Goal: Information Seeking & Learning: Learn about a topic

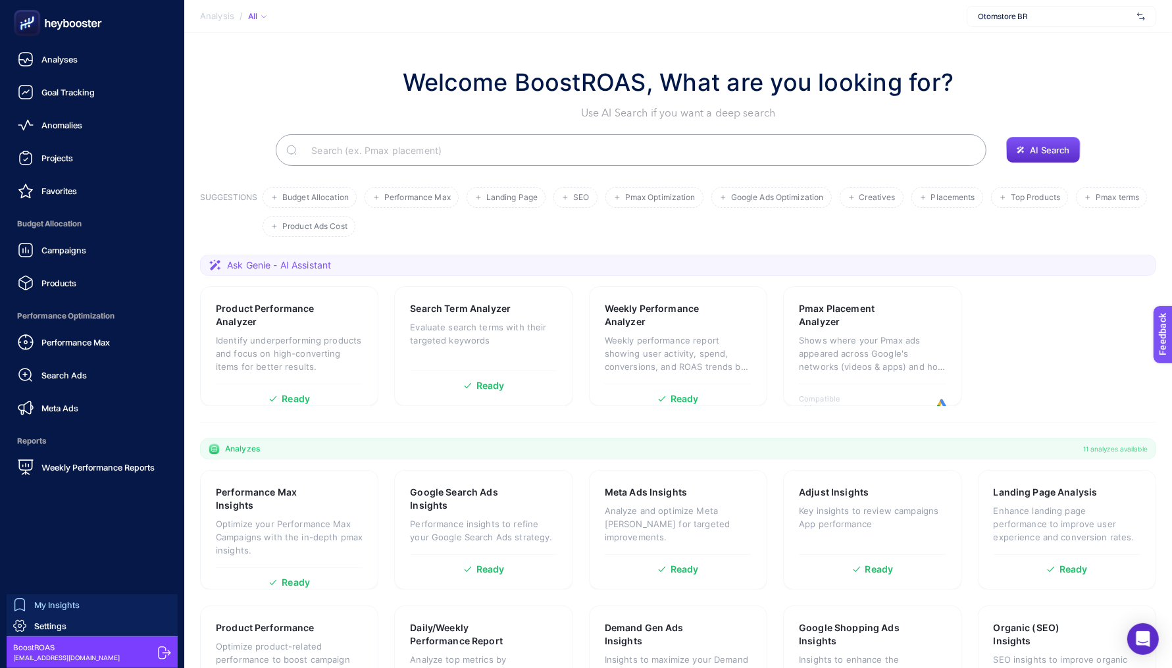
click at [38, 605] on span "My Insights" at bounding box center [56, 605] width 45 height 11
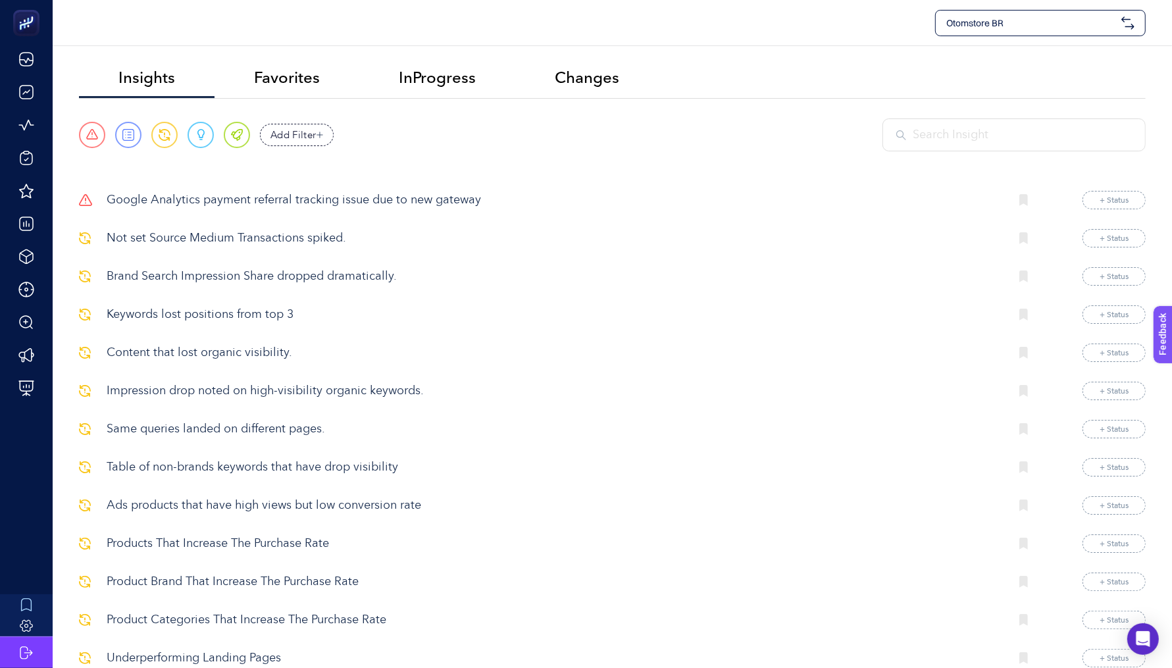
click at [171, 203] on p "Google Analytics payment referral tracking issue due to new gateway" at bounding box center [553, 201] width 893 height 18
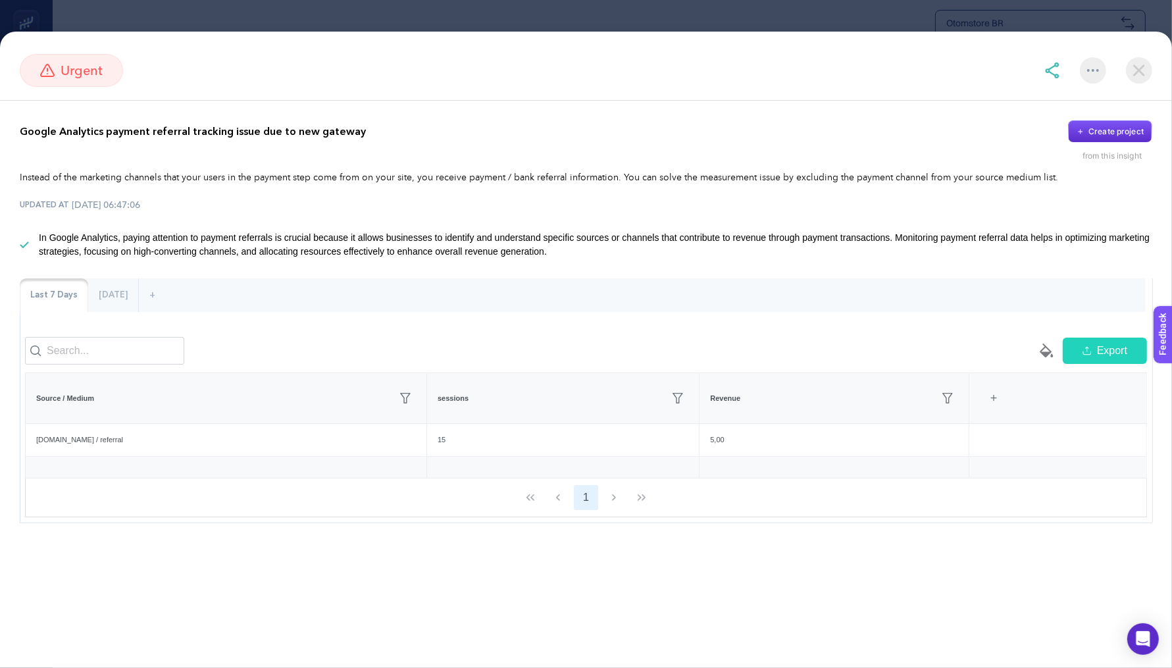
click at [484, 26] on section "urgent Google Analytics payment referral tracking issue due to new gateway Crea…" at bounding box center [586, 334] width 1172 height 668
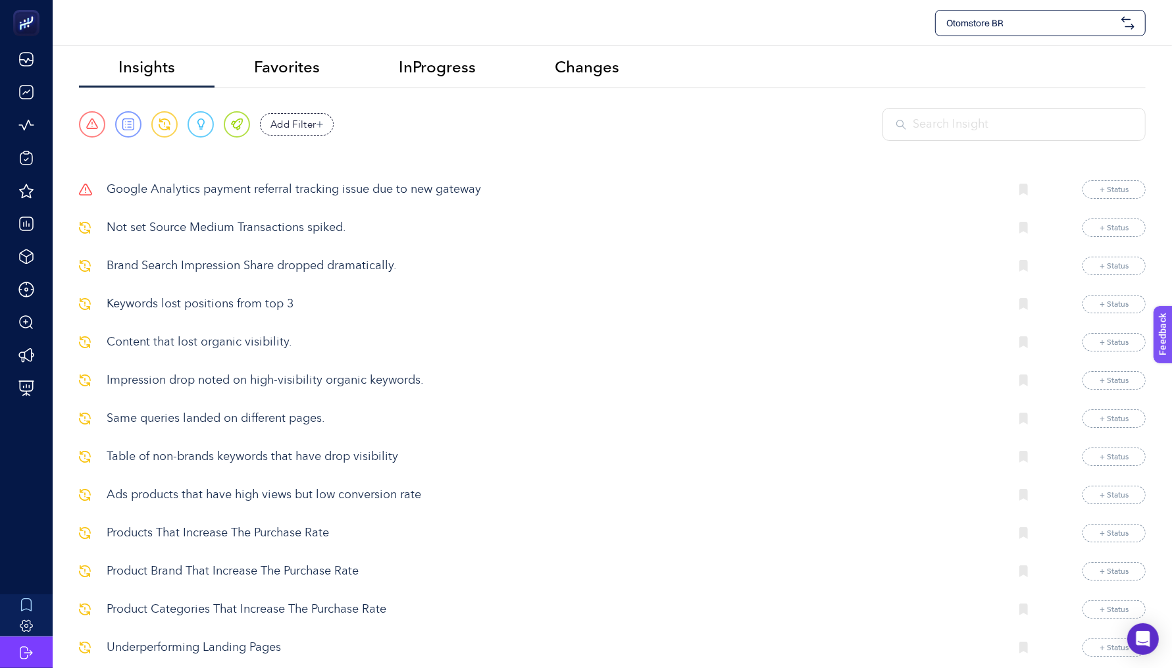
scroll to position [27, 0]
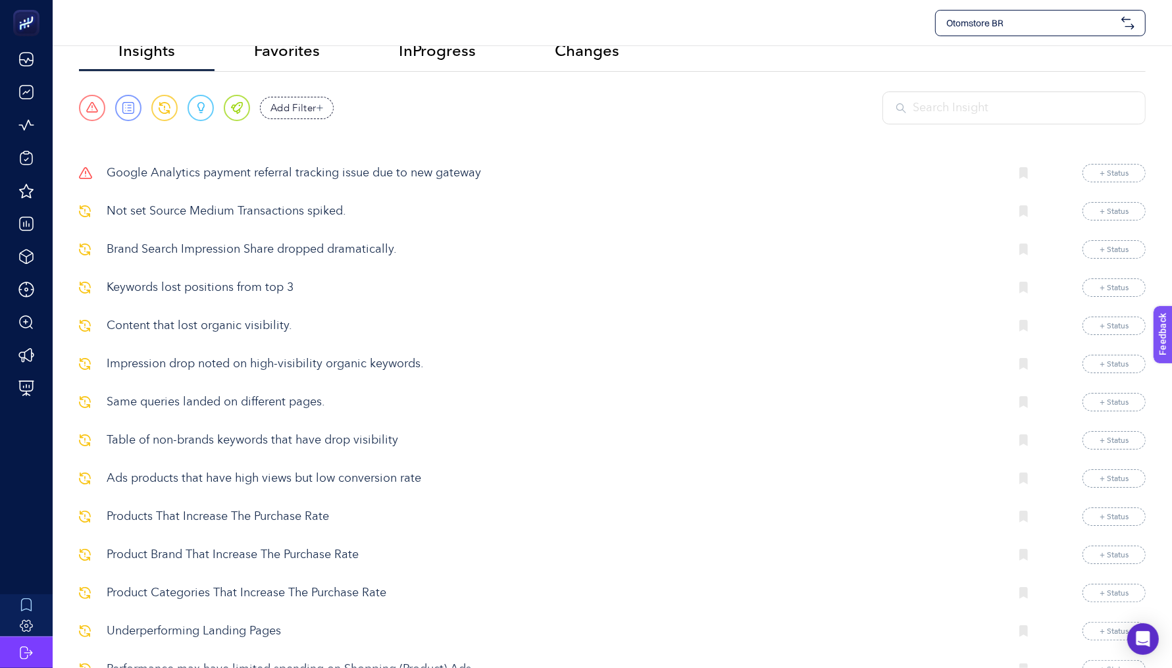
click at [210, 213] on p "Not set Source Medium Transactions spiked." at bounding box center [553, 212] width 893 height 18
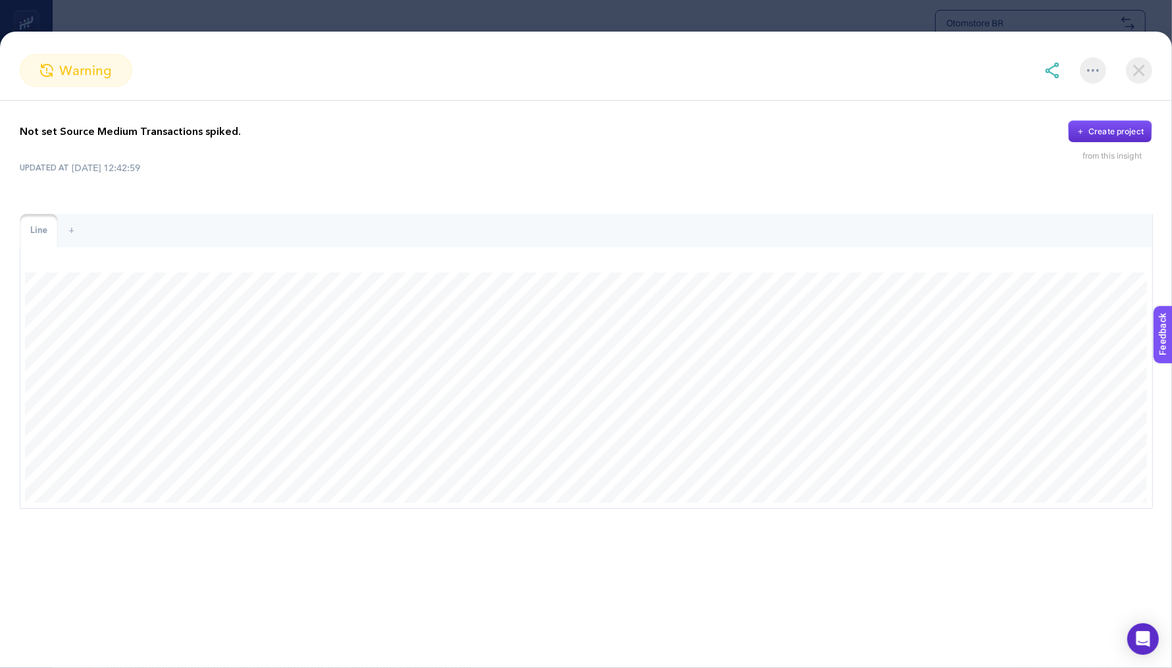
click at [641, 8] on section "warning Not set Source Medium Transactions spiked. Create project from this ins…" at bounding box center [586, 334] width 1172 height 668
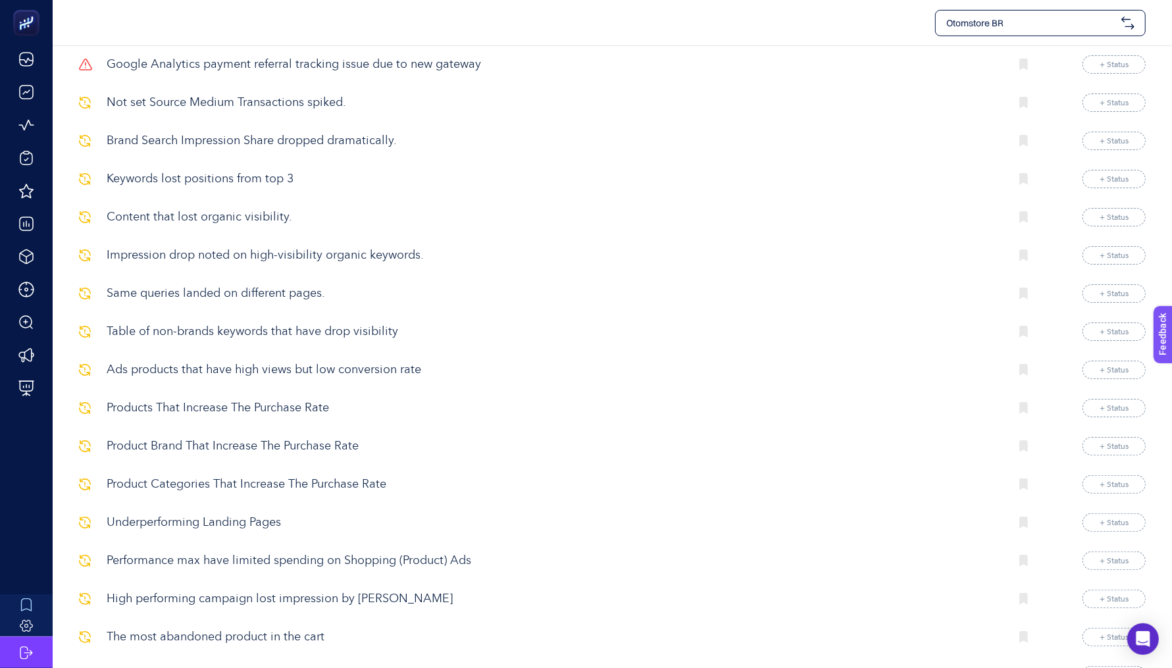
scroll to position [173, 0]
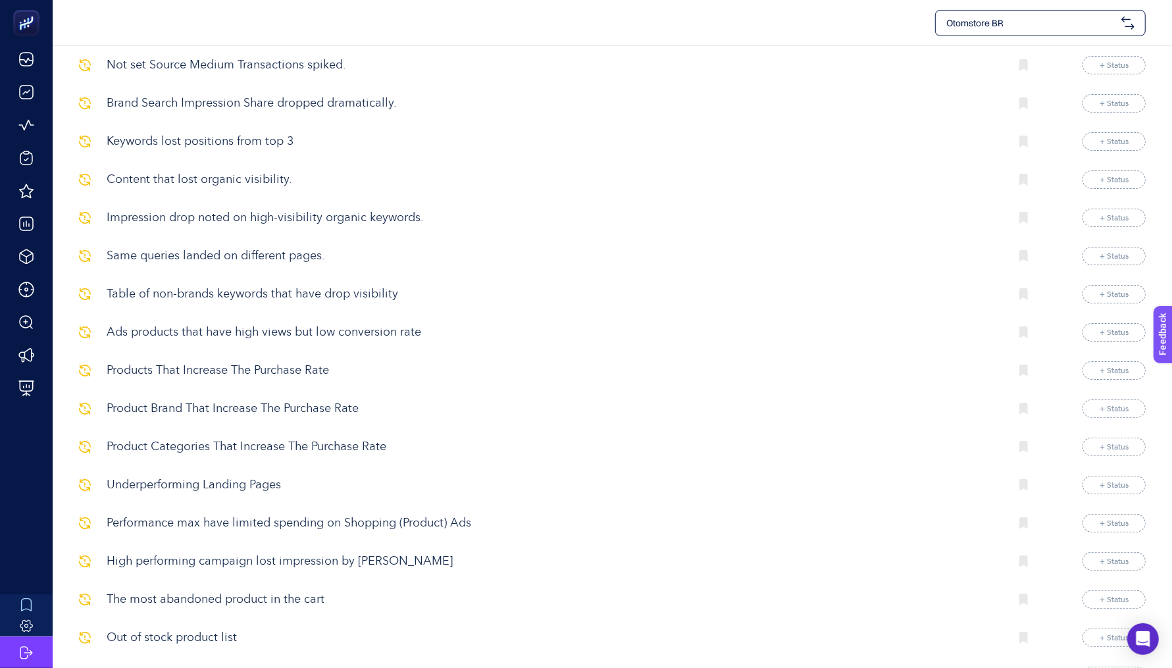
click at [307, 403] on p "Product Brand That Increase The Purchase Rate" at bounding box center [553, 409] width 893 height 18
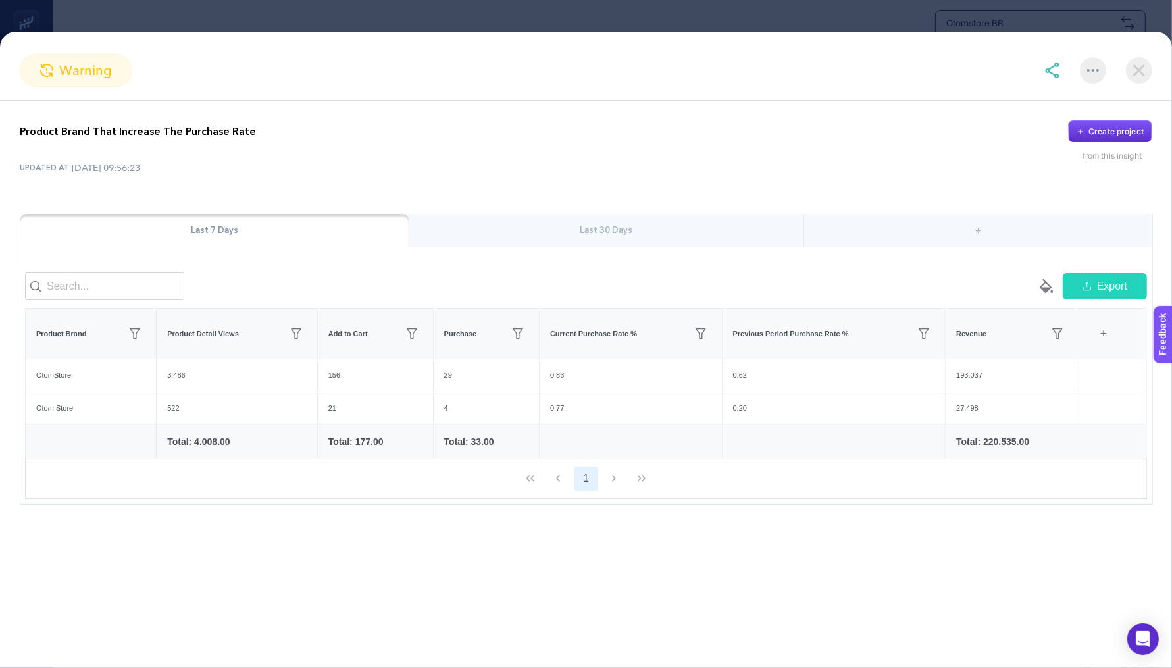
click at [820, 24] on section "warning Product Brand That Increase The Purchase Rate Create project from this …" at bounding box center [586, 334] width 1172 height 668
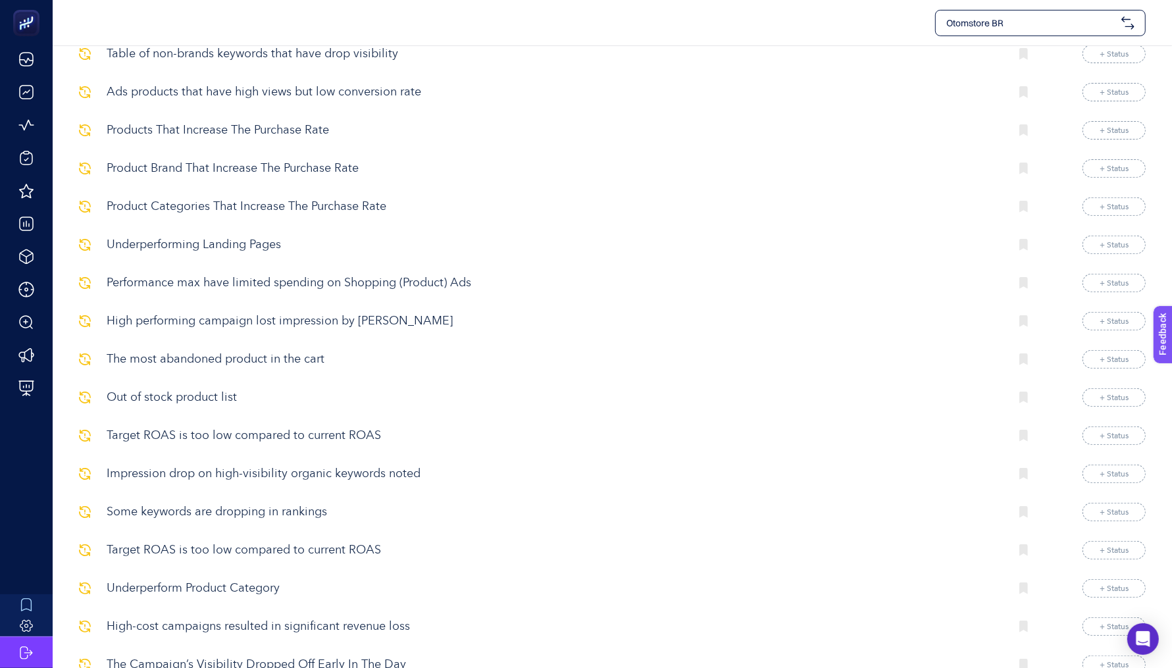
scroll to position [448, 0]
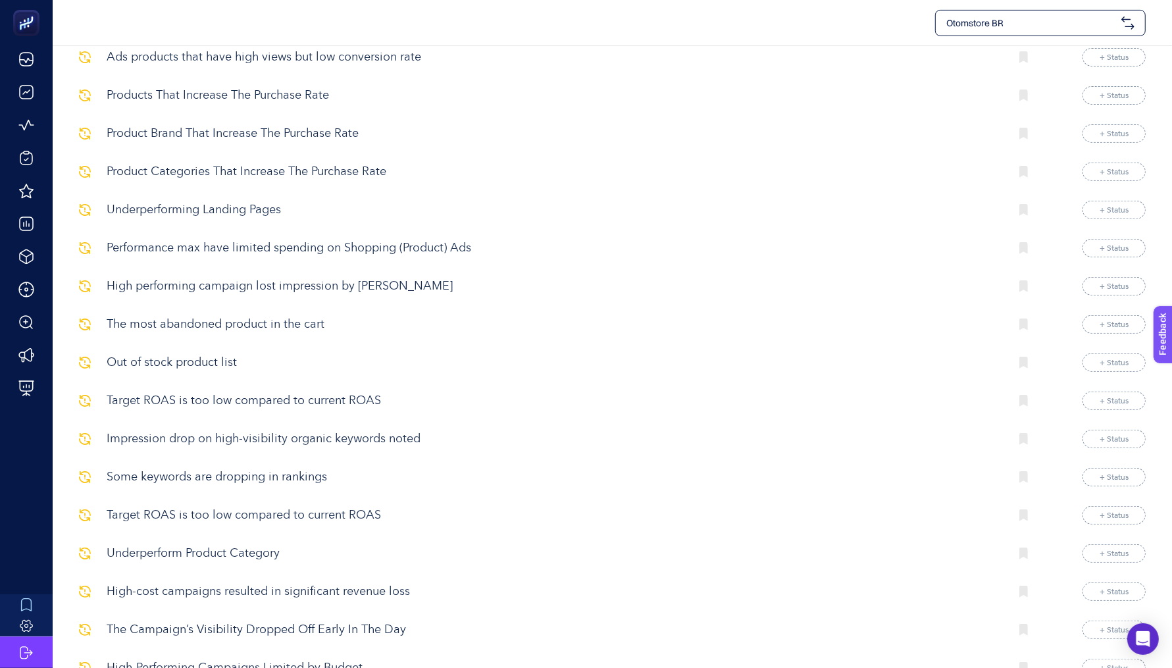
click at [256, 316] on p "The most abandoned product in the cart" at bounding box center [553, 325] width 893 height 18
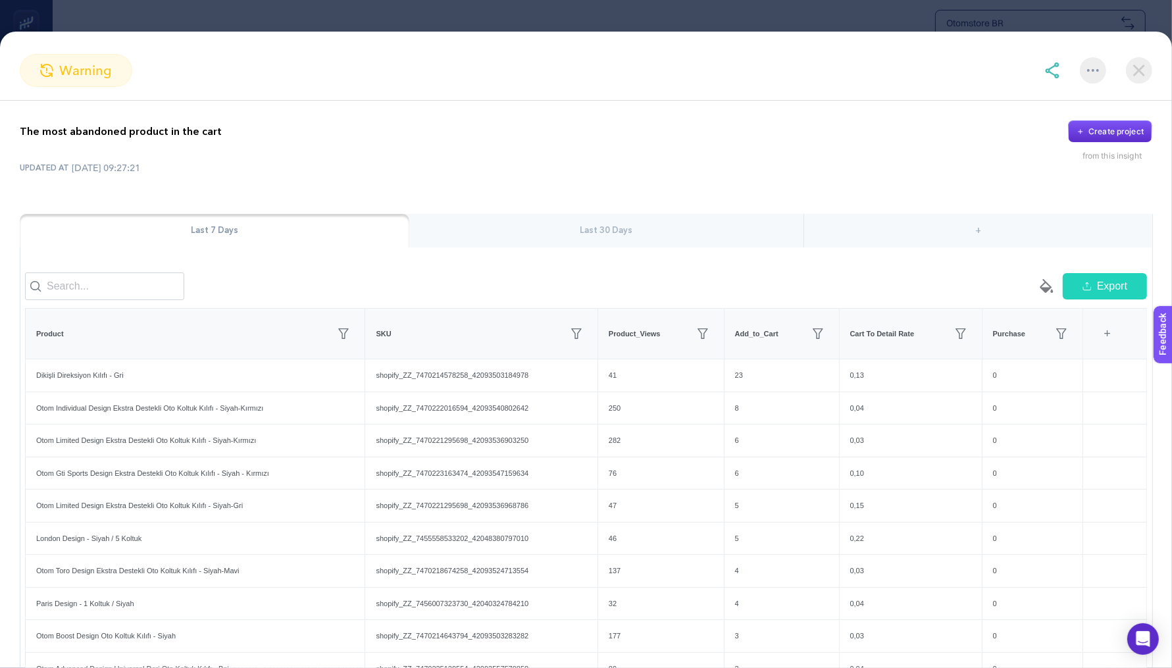
click at [632, 16] on section "warning The most abandoned product in the cart Create project from this insight…" at bounding box center [586, 334] width 1172 height 668
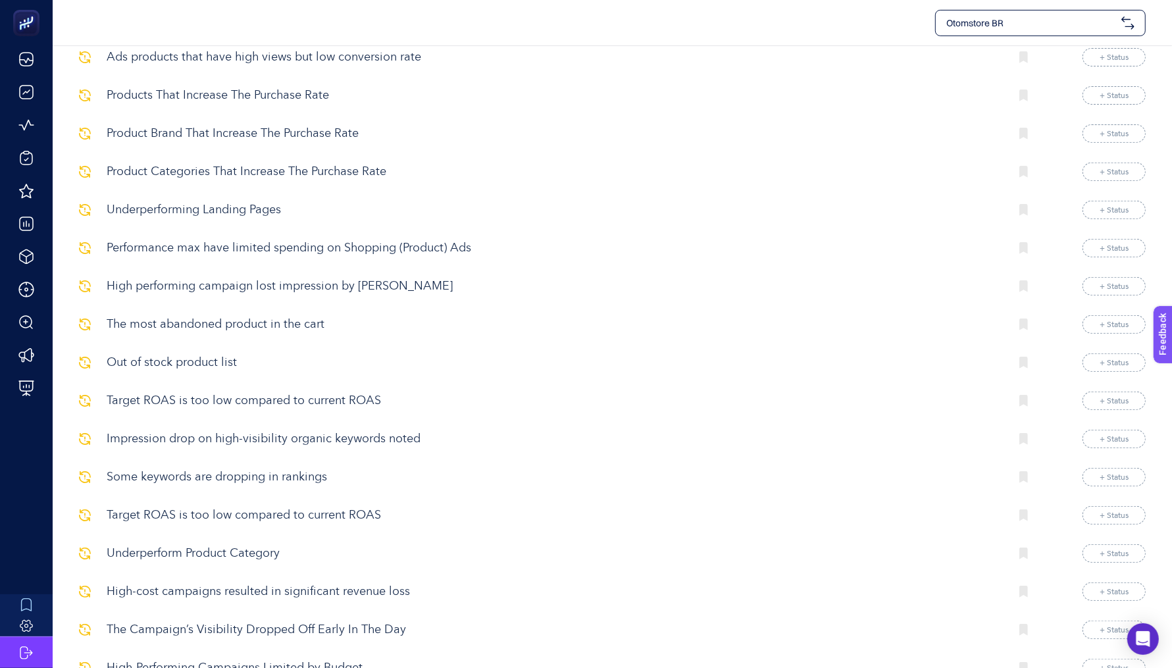
click at [305, 398] on p "Target ROAS is too low compared to current ROAS" at bounding box center [553, 401] width 893 height 18
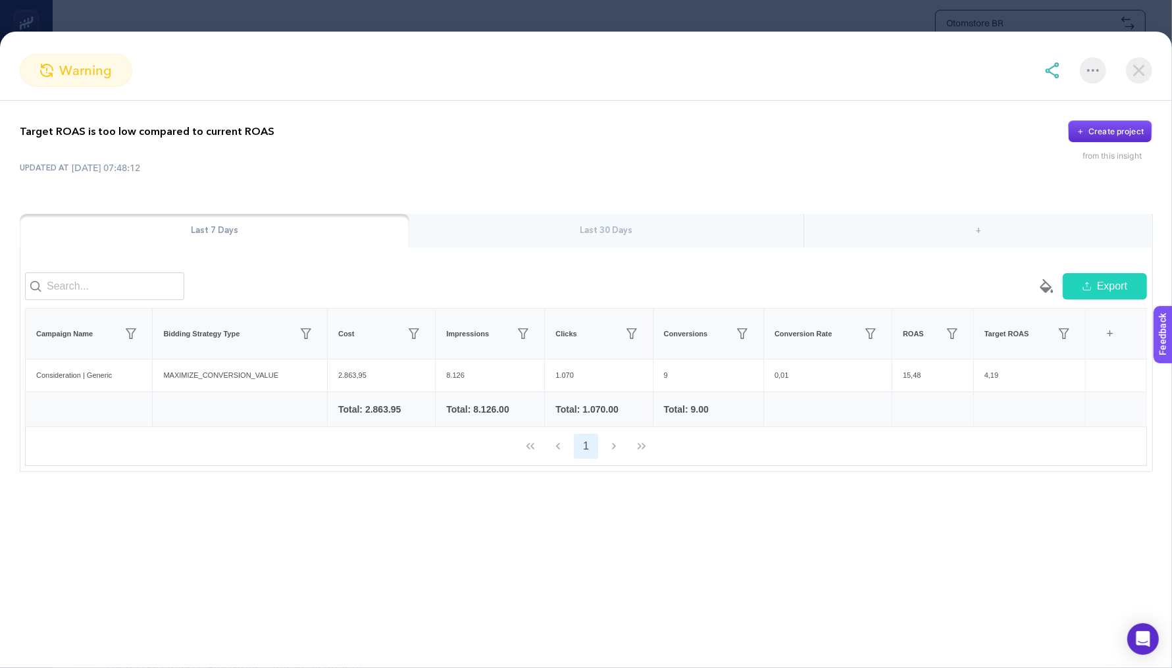
click at [552, 14] on section "warning Target ROAS is too low compared to current ROAS Create project from thi…" at bounding box center [586, 334] width 1172 height 668
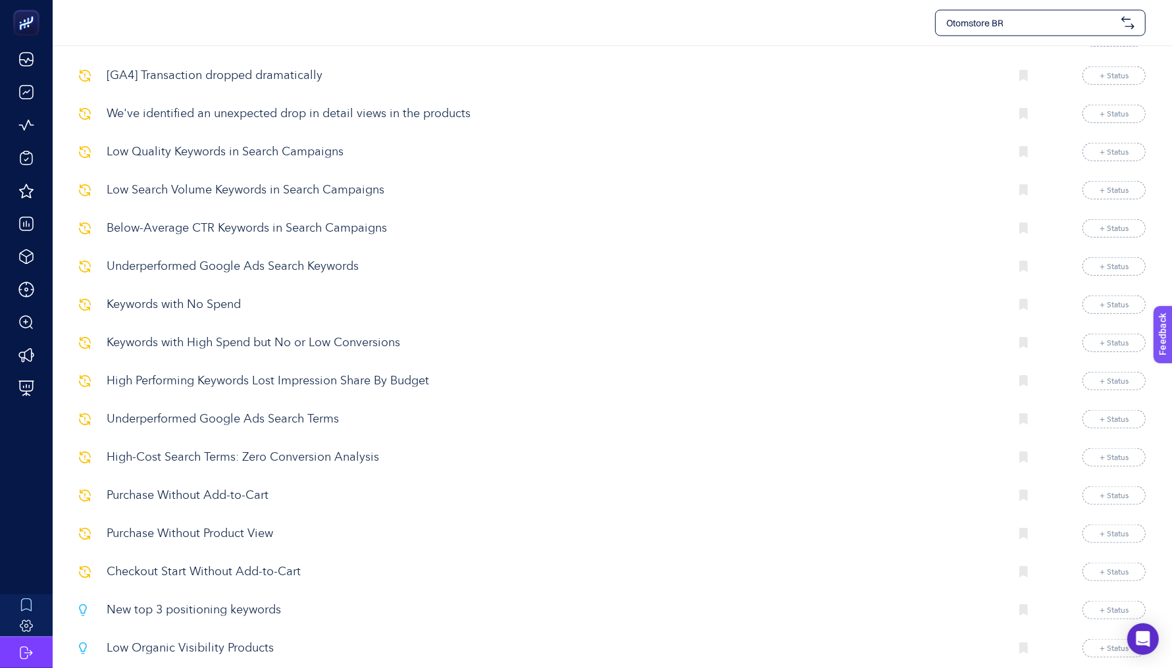
scroll to position [1404, 0]
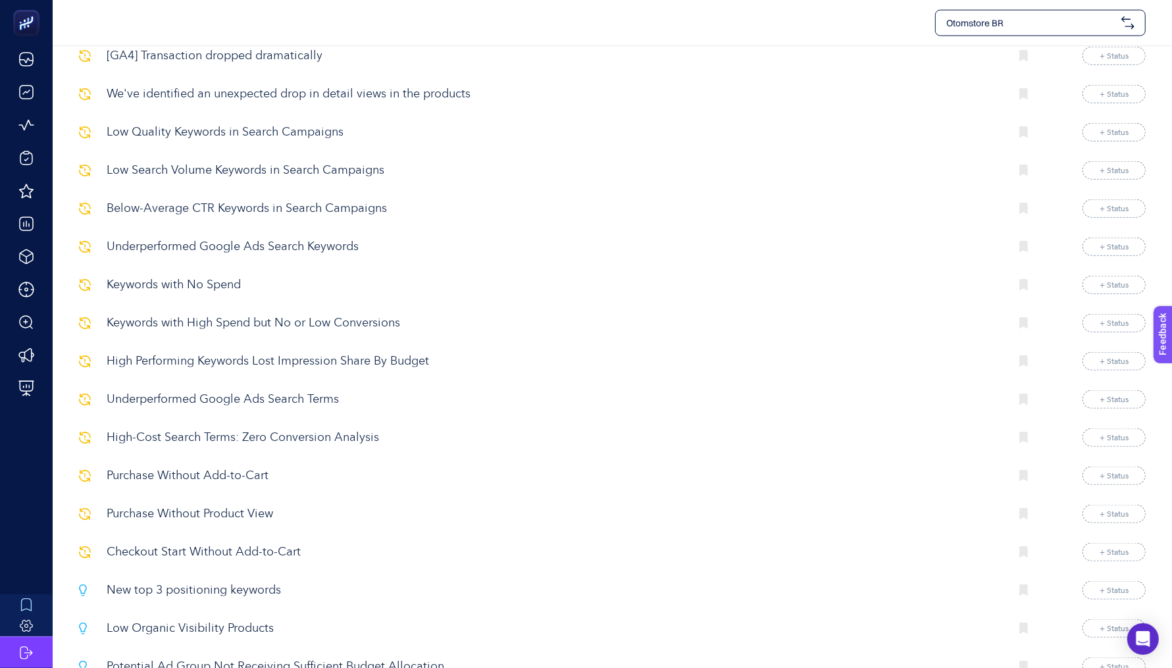
click at [259, 353] on p "High Performing Keywords Lost Impression Share By Budget" at bounding box center [553, 362] width 893 height 18
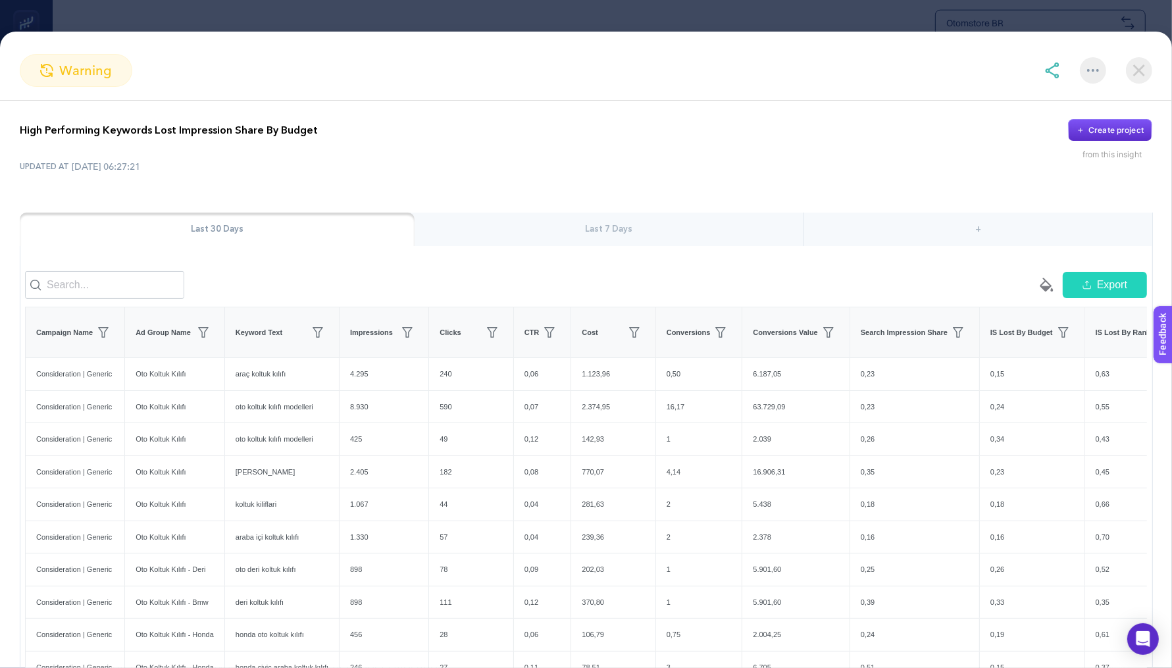
scroll to position [3, 0]
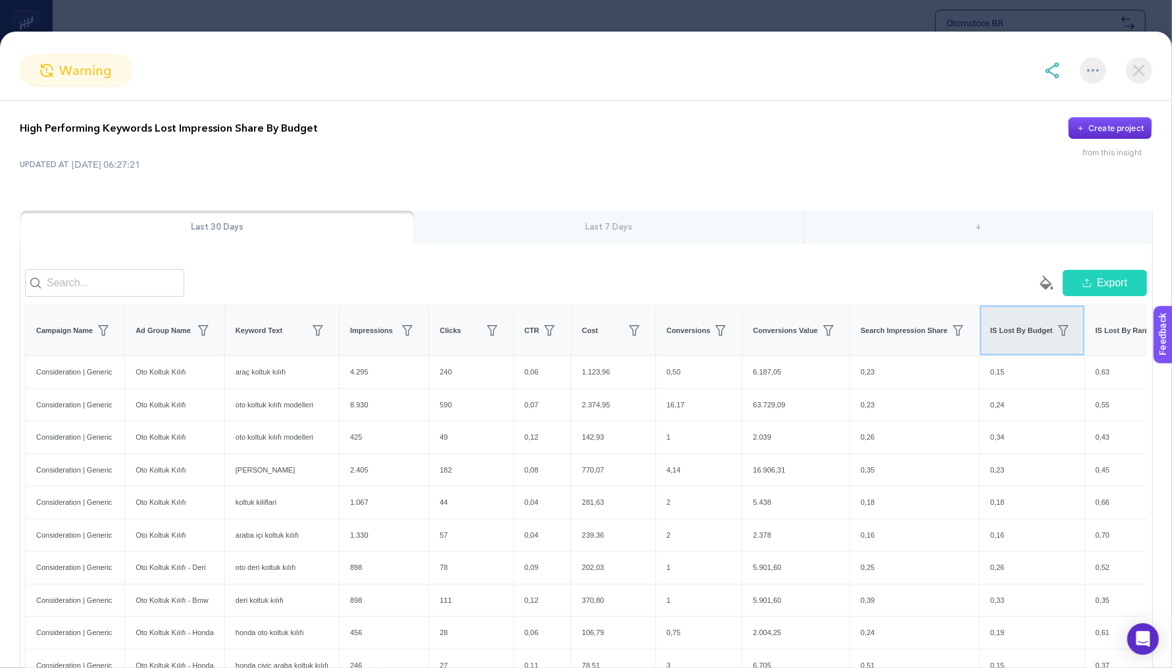
click at [1026, 341] on div "IS Lost By Budget" at bounding box center [1032, 330] width 84 height 21
click at [1024, 349] on th "IS Lost By Budget" at bounding box center [1037, 330] width 105 height 51
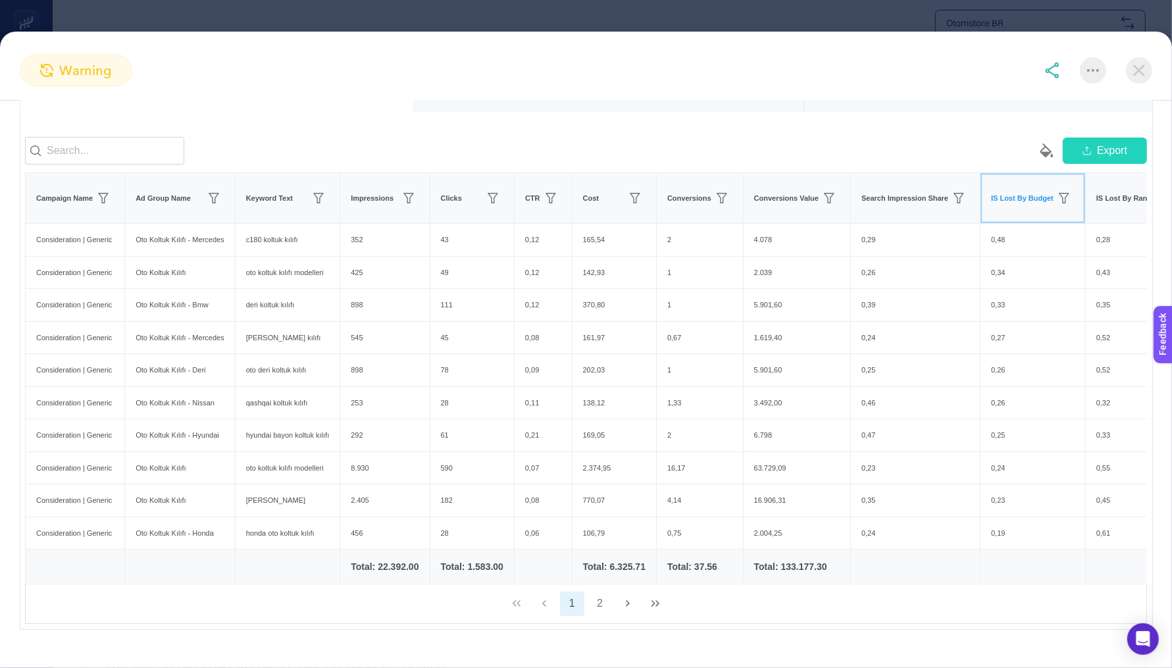
scroll to position [103, 0]
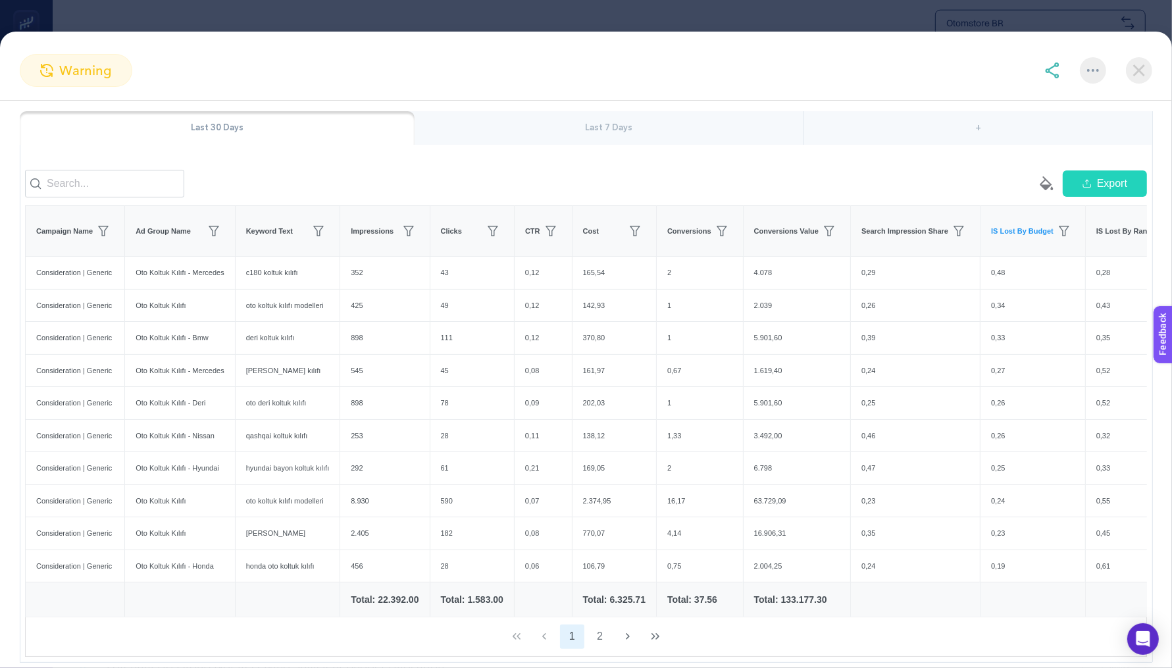
click at [719, 63] on section "warning" at bounding box center [586, 70] width 1172 height 33
click at [1054, 72] on img at bounding box center [1052, 71] width 16 height 16
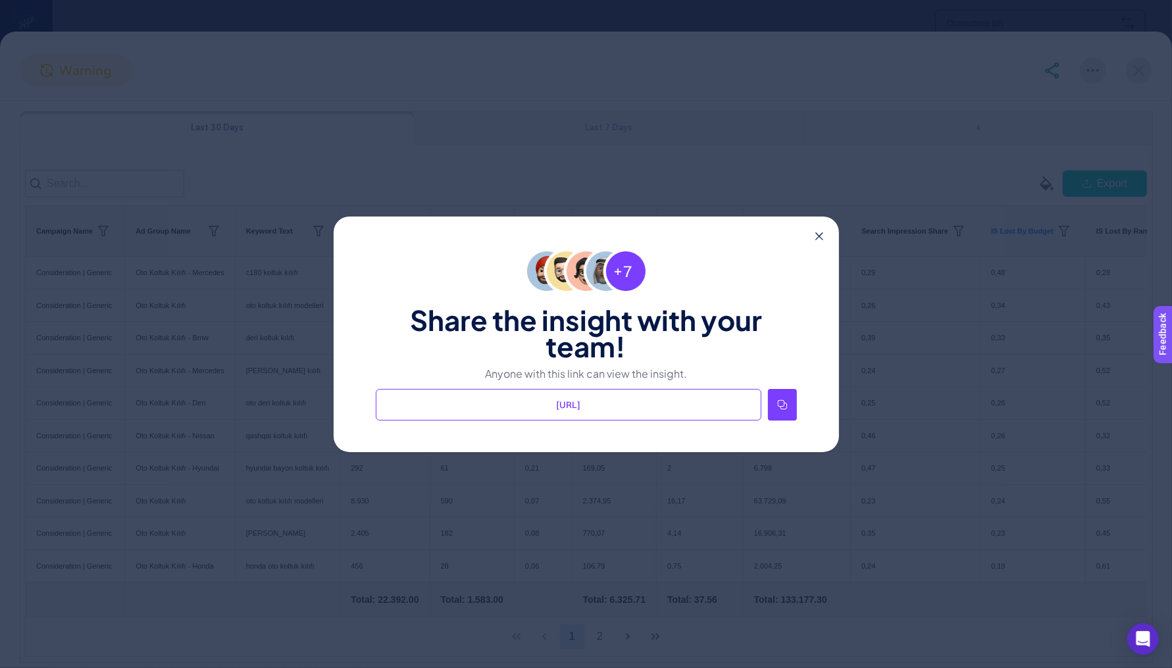
click at [788, 413] on div at bounding box center [782, 405] width 29 height 32
click at [816, 245] on div "Share the insight with your team! Anyone with this link can view the insight. […" at bounding box center [586, 335] width 505 height 236
click at [833, 240] on div "Share the insight with your team! Anyone with this link can view the insight. […" at bounding box center [586, 335] width 505 height 236
click at [818, 232] on icon at bounding box center [819, 236] width 8 height 8
